Goal: Information Seeking & Learning: Learn about a topic

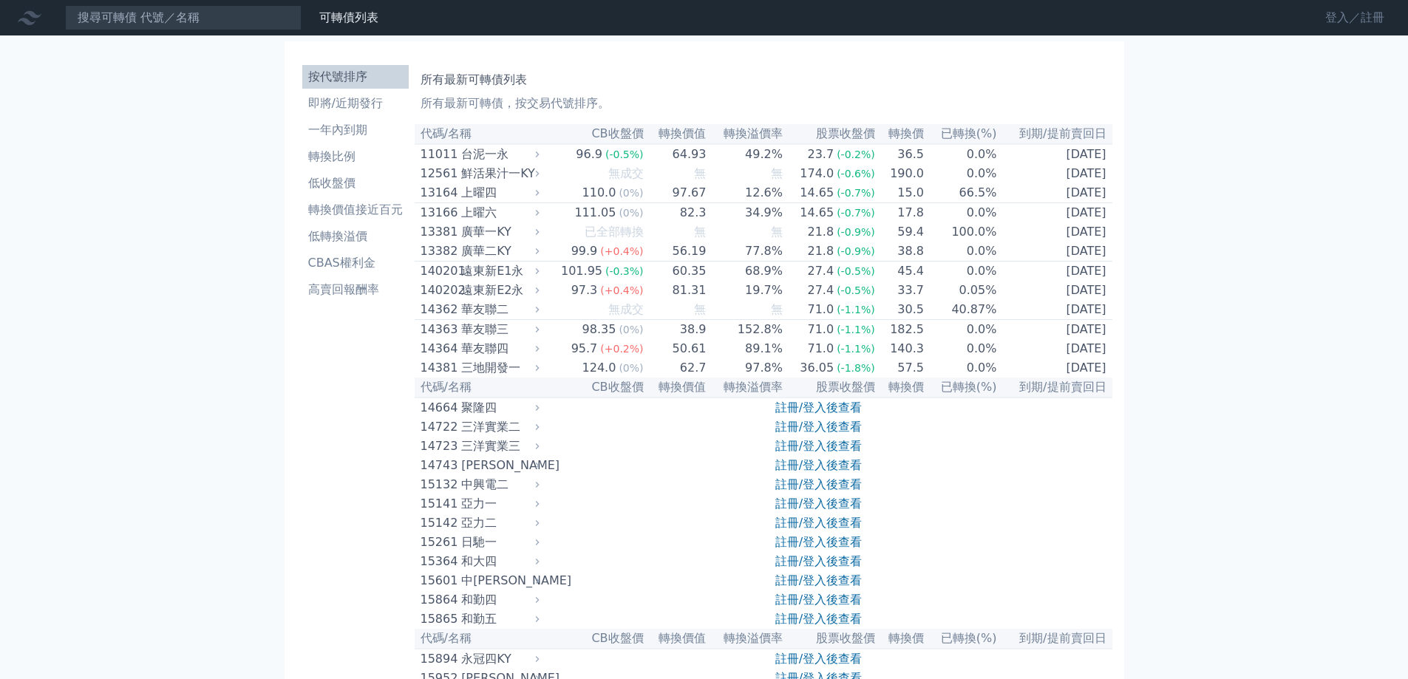
click at [1338, 16] on link "登入／註冊" at bounding box center [1355, 18] width 83 height 24
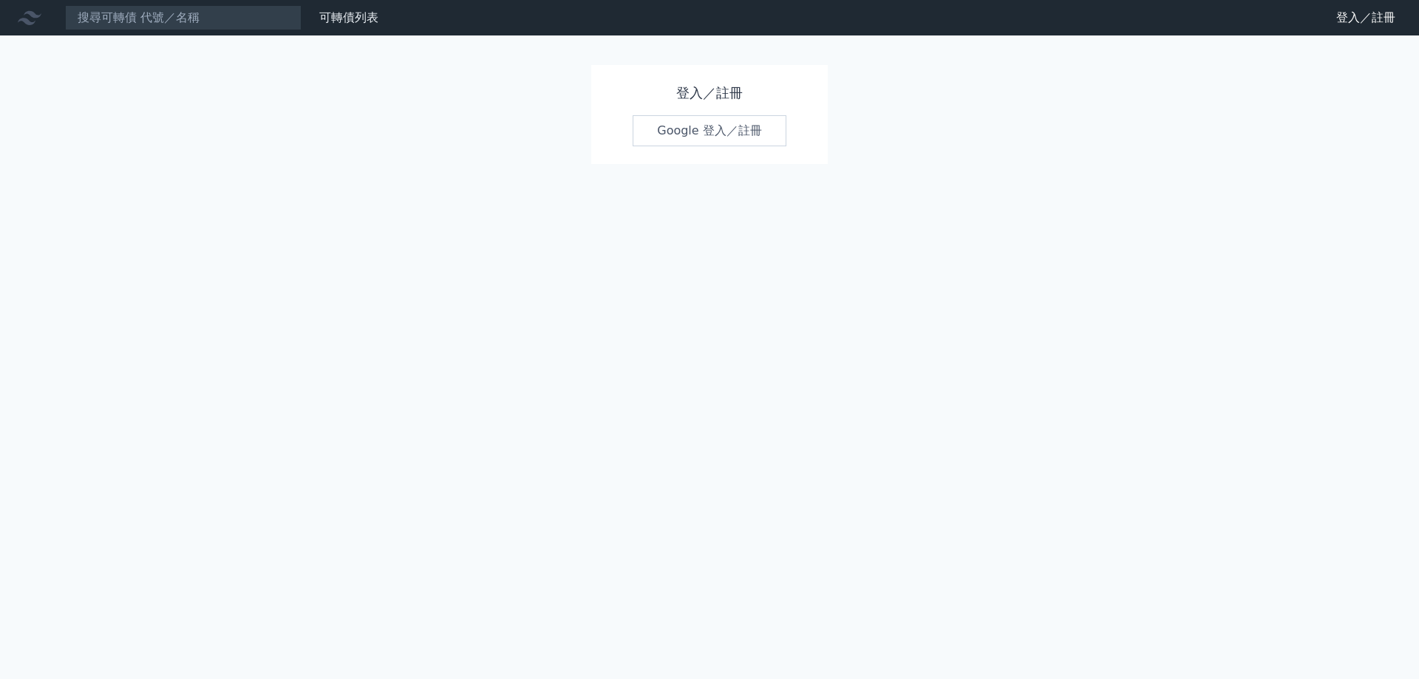
click at [674, 126] on link "Google 登入／註冊" at bounding box center [710, 130] width 154 height 31
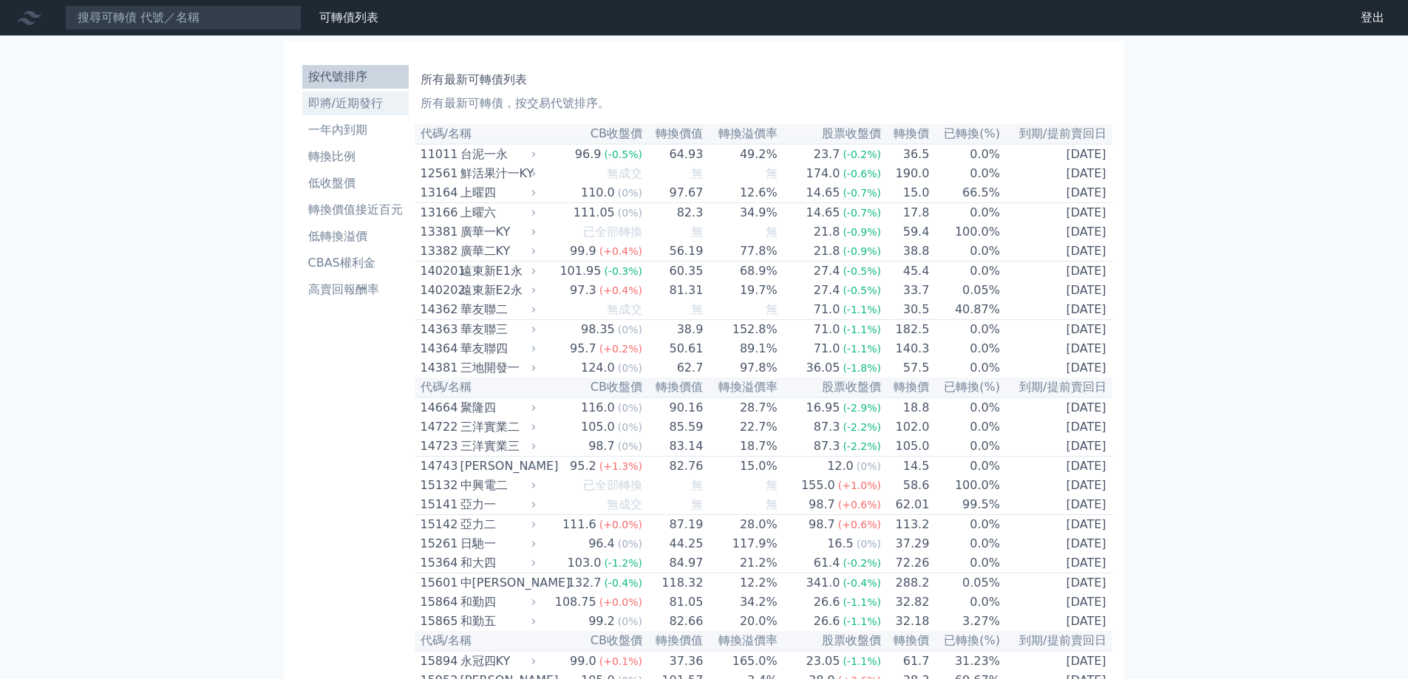
click at [342, 108] on li "即將/近期發行" at bounding box center [355, 104] width 106 height 18
